Goal: Find specific page/section: Find specific page/section

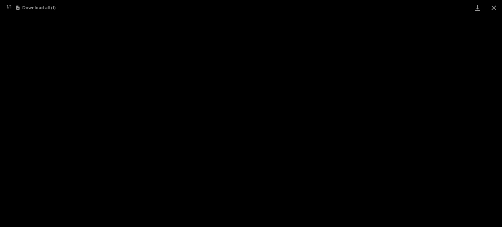
scroll to position [16, 0]
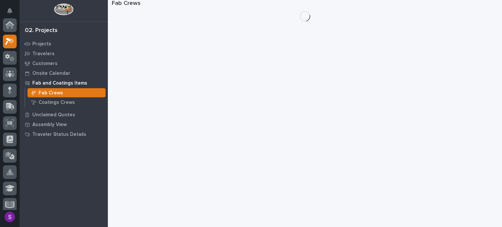
scroll to position [16, 0]
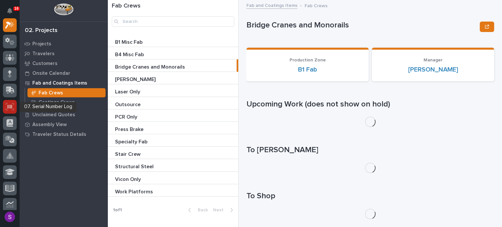
click at [11, 104] on icon at bounding box center [10, 107] width 8 height 8
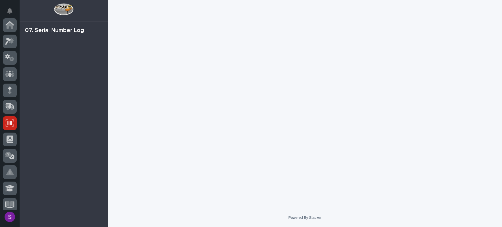
scroll to position [98, 0]
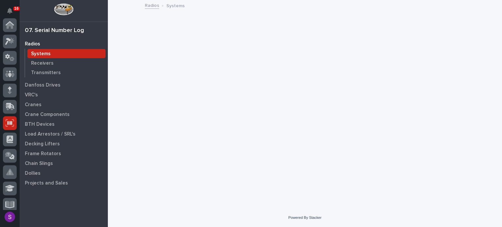
scroll to position [98, 0]
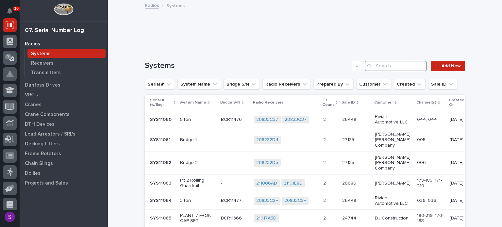
click at [390, 64] on input "Search" at bounding box center [396, 66] width 62 height 10
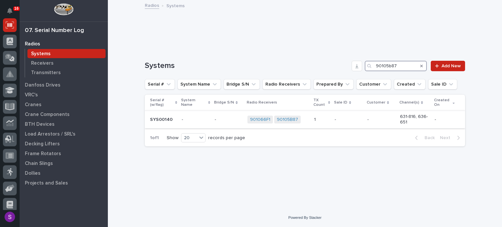
type input "90105b87"
click at [349, 123] on div "- -" at bounding box center [348, 119] width 27 height 11
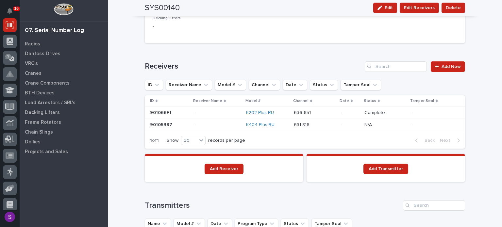
scroll to position [392, 0]
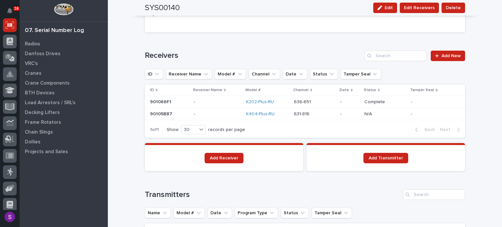
click at [312, 111] on p at bounding box center [314, 114] width 41 height 6
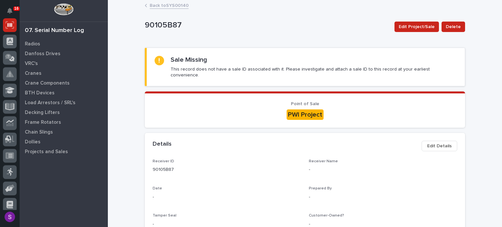
click at [167, 2] on link "Back to SYS00140" at bounding box center [169, 5] width 39 height 8
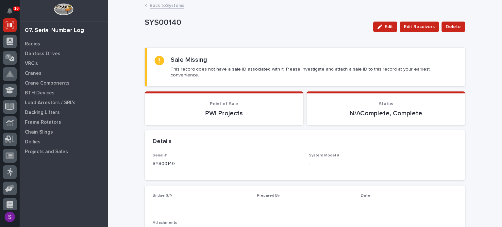
click at [171, 4] on link "Back to Systems" at bounding box center [167, 5] width 35 height 8
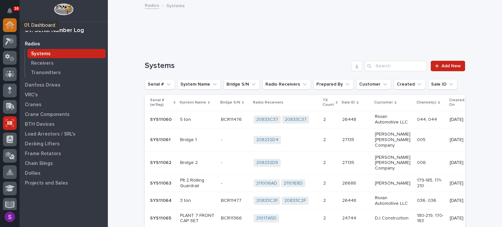
click at [10, 26] on icon at bounding box center [10, 25] width 7 height 7
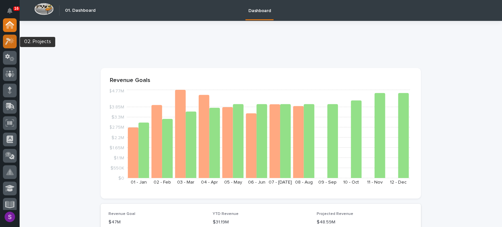
click at [10, 35] on div at bounding box center [10, 42] width 14 height 14
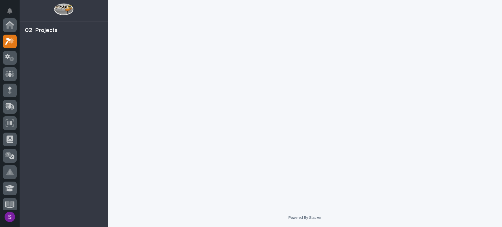
scroll to position [16, 0]
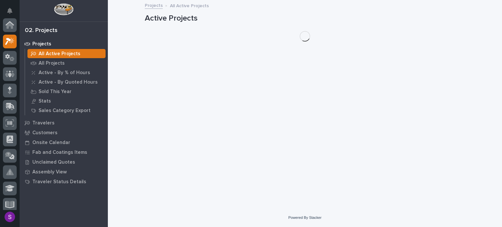
scroll to position [16, 0]
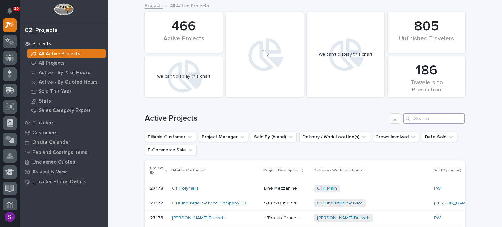
click at [437, 120] on input "Search" at bounding box center [434, 118] width 62 height 10
paste input "27129"
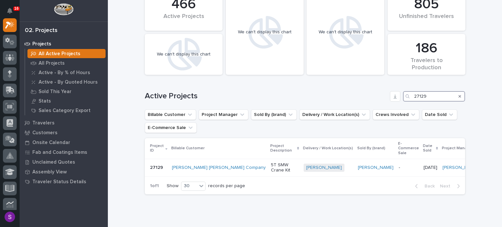
scroll to position [33, 0]
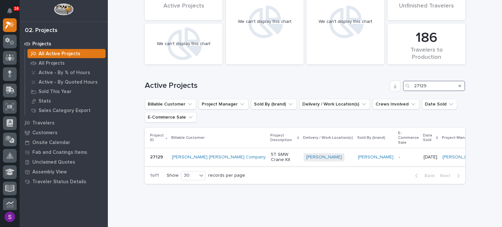
type input "27129"
click at [355, 160] on td "[PERSON_NAME]" at bounding box center [375, 157] width 41 height 18
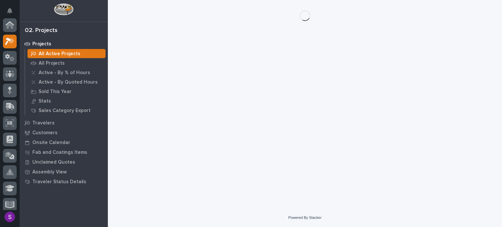
scroll to position [16, 0]
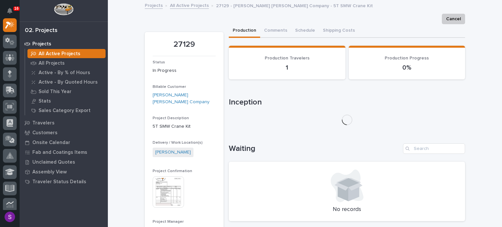
click at [169, 190] on img at bounding box center [168, 192] width 31 height 31
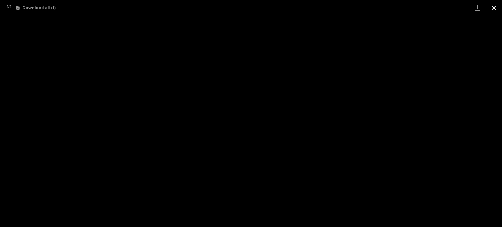
click at [489, 3] on button "Close gallery" at bounding box center [494, 7] width 16 height 15
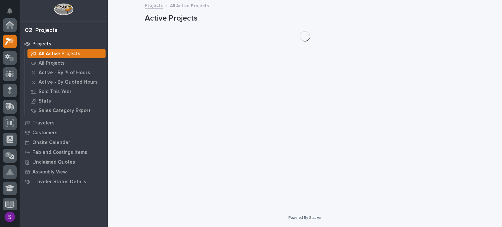
scroll to position [16, 0]
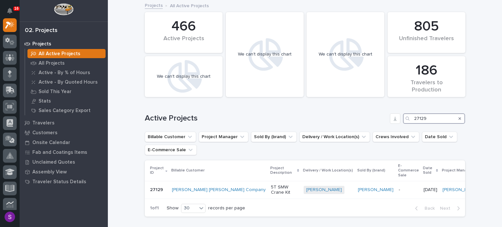
drag, startPoint x: 412, startPoint y: 122, endPoint x: 399, endPoint y: 123, distance: 12.9
click at [399, 123] on div "Active Projects 27129" at bounding box center [305, 118] width 320 height 10
paste input "6746"
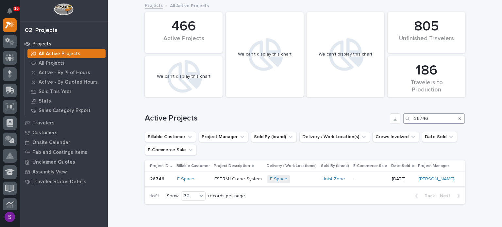
type input "26746"
click at [303, 183] on div "E-Space + 0" at bounding box center [291, 179] width 49 height 13
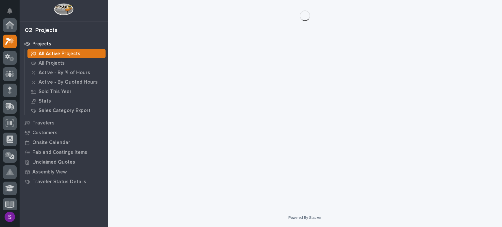
scroll to position [16, 0]
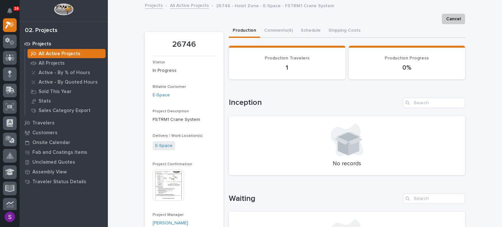
click at [160, 183] on img at bounding box center [168, 185] width 31 height 31
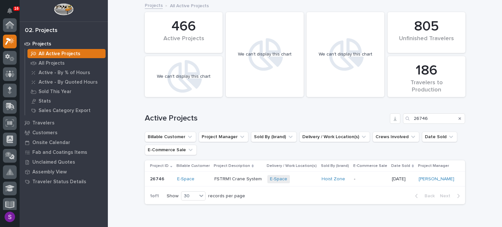
scroll to position [16, 0]
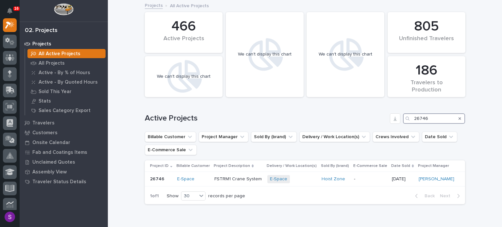
drag, startPoint x: 429, startPoint y: 119, endPoint x: 380, endPoint y: 120, distance: 48.7
click at [377, 119] on div "Active Projects 26746" at bounding box center [305, 118] width 320 height 10
paste input "10"
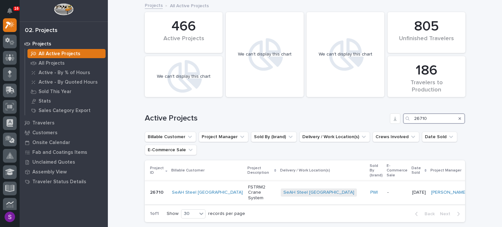
type input "26710"
click at [370, 187] on div "PWI" at bounding box center [376, 192] width 12 height 11
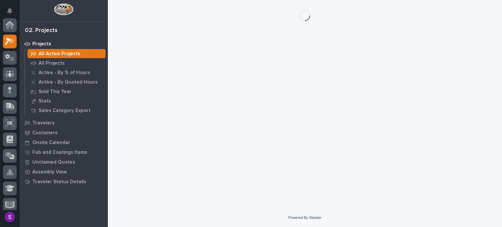
scroll to position [16, 0]
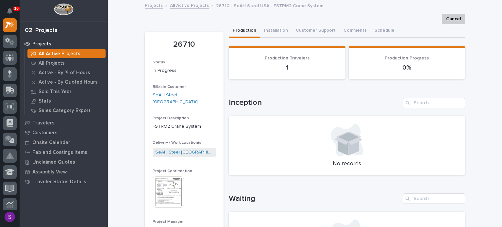
click at [170, 182] on img at bounding box center [168, 192] width 31 height 31
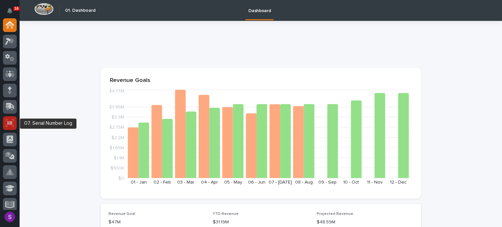
click at [12, 126] on icon at bounding box center [10, 123] width 8 height 8
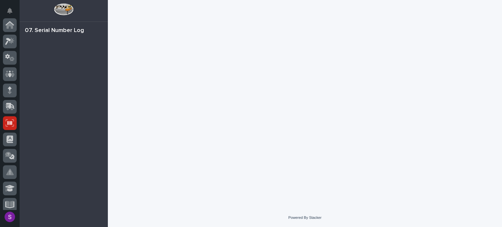
scroll to position [98, 0]
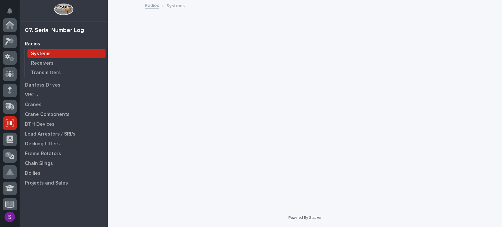
scroll to position [98, 0]
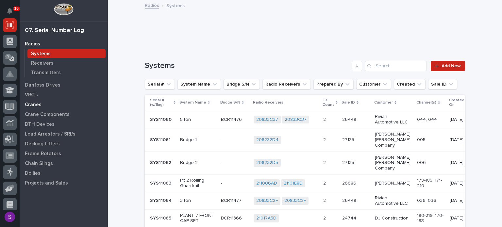
click at [49, 106] on div "Cranes" at bounding box center [63, 104] width 85 height 9
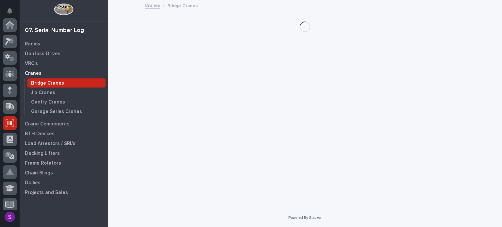
scroll to position [98, 0]
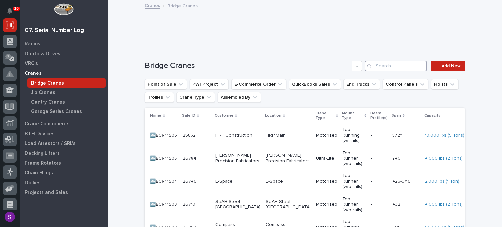
click at [392, 64] on input "Search" at bounding box center [396, 66] width 62 height 10
paste input "26710"
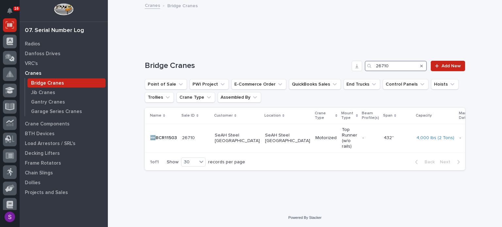
type input "26710"
